Goal: Check status

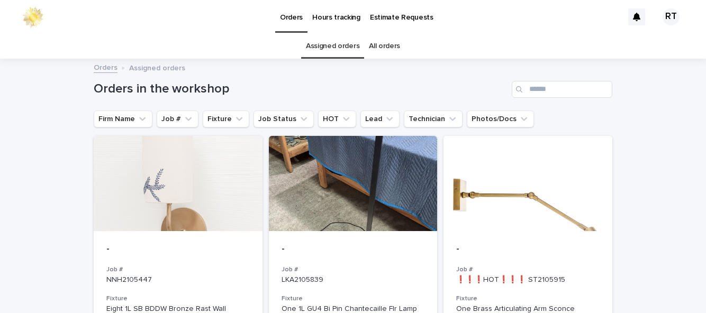
scroll to position [34, 0]
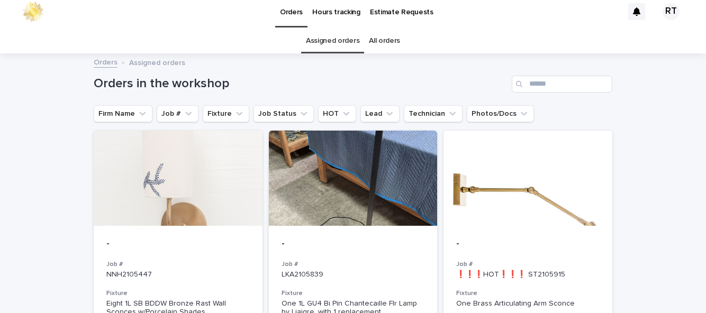
scroll to position [5, 0]
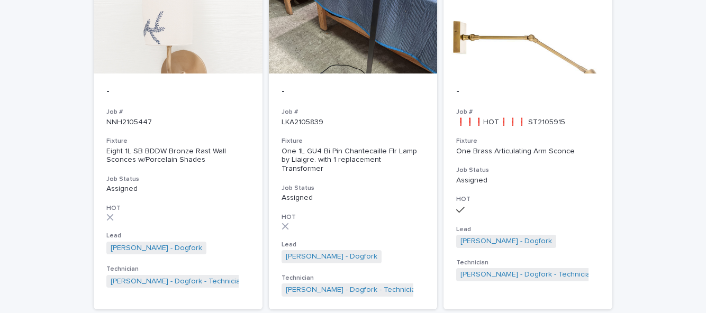
scroll to position [159, 0]
